Goal: Task Accomplishment & Management: Complete application form

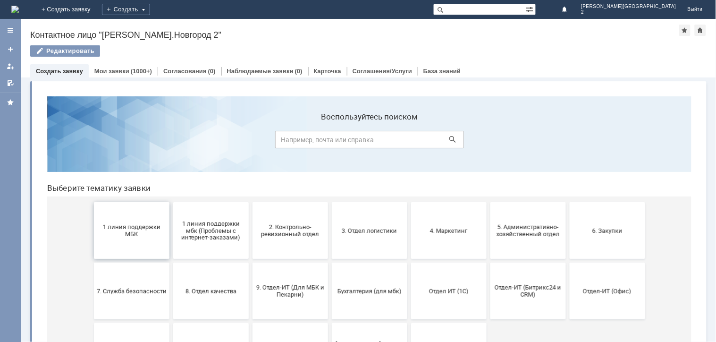
click at [134, 227] on span "1 линия поддержки МБК" at bounding box center [131, 230] width 70 height 14
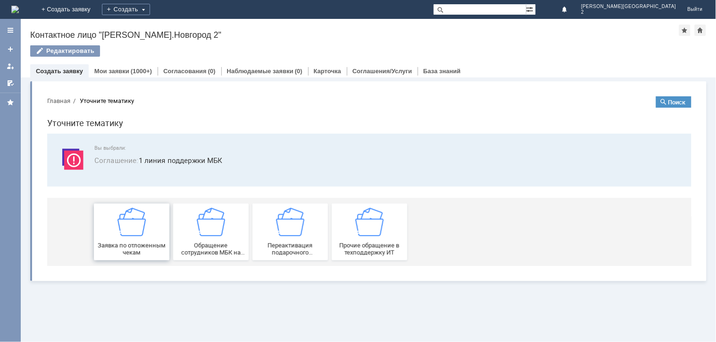
click at [137, 227] on img at bounding box center [131, 221] width 28 height 28
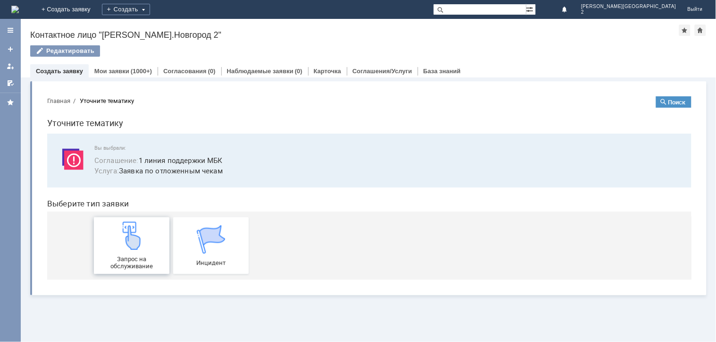
click at [132, 237] on img at bounding box center [131, 235] width 28 height 28
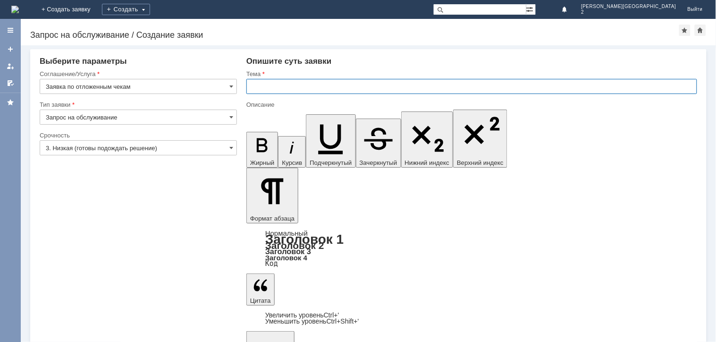
click at [284, 81] on input "text" at bounding box center [471, 86] width 451 height 15
click at [276, 89] on input "отл чеи за [DATE]" at bounding box center [471, 86] width 451 height 15
click at [270, 85] on input "отл чеи за [DATE]" at bounding box center [471, 86] width 451 height 15
type input "отл чеки за [DATE]"
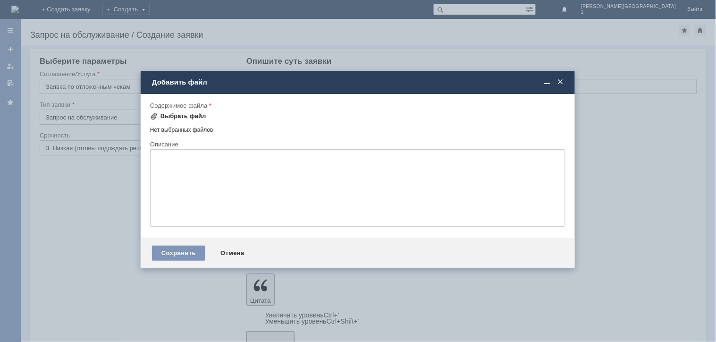
click at [199, 112] on div "Выбрать файл" at bounding box center [184, 116] width 46 height 8
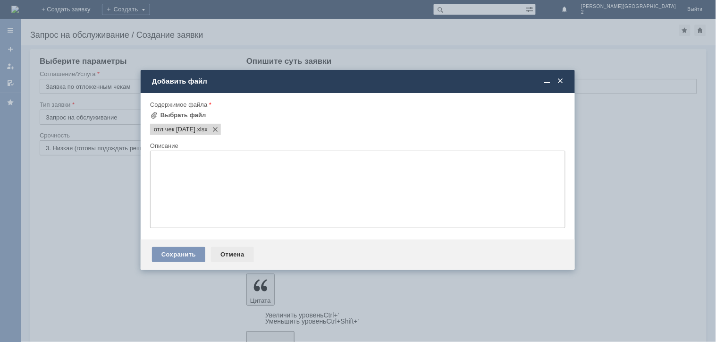
click at [228, 255] on div "Отмена" at bounding box center [232, 254] width 43 height 15
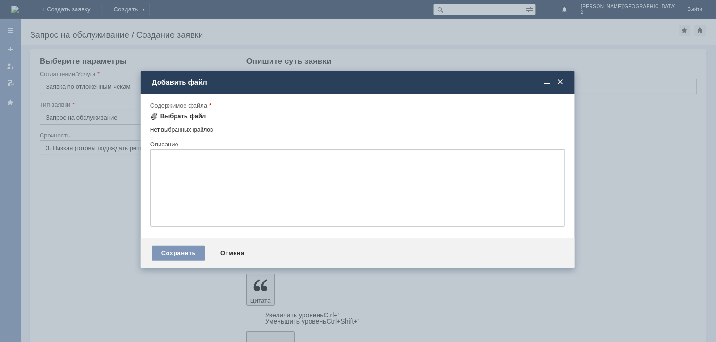
drag, startPoint x: 187, startPoint y: 106, endPoint x: 185, endPoint y: 113, distance: 7.6
click at [185, 112] on div "Содержимое файла Выбрать файл Нет выбранных файлов Перетащите файлы сюда" at bounding box center [357, 120] width 415 height 39
click at [185, 113] on div "Выбрать файл" at bounding box center [184, 116] width 46 height 8
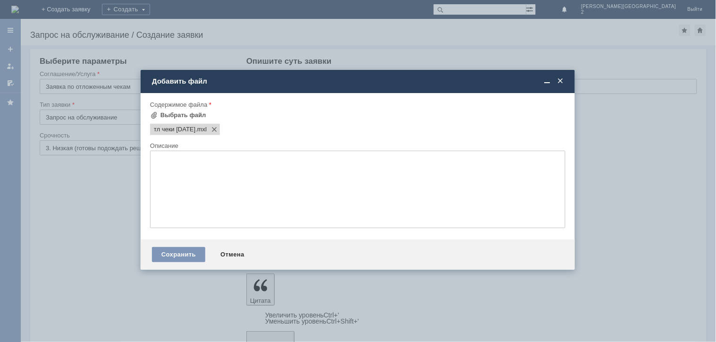
drag, startPoint x: 185, startPoint y: 260, endPoint x: 187, endPoint y: 264, distance: 4.9
click at [187, 264] on div "Сохранить Отмена" at bounding box center [358, 254] width 434 height 30
drag, startPoint x: 170, startPoint y: 245, endPoint x: 171, endPoint y: 253, distance: 8.1
click at [171, 252] on div "Сохранить Отмена" at bounding box center [358, 254] width 434 height 30
click at [175, 256] on div "Сохранить" at bounding box center [178, 254] width 53 height 15
